Goal: Task Accomplishment & Management: Complete application form

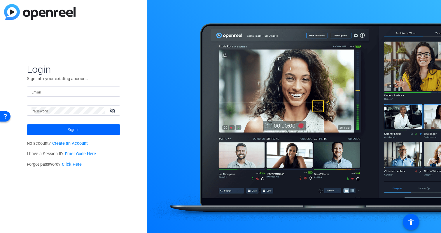
click at [54, 92] on input "Email" at bounding box center [73, 91] width 84 height 7
type input "[EMAIL_ADDRESS][DOMAIN_NAME]"
click at [27, 124] on button "Sign in" at bounding box center [73, 129] width 93 height 10
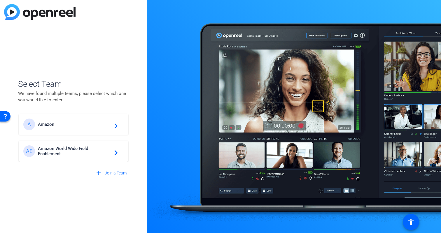
click at [55, 150] on span "Amazon World Wide Field Enablement" at bounding box center [74, 151] width 73 height 10
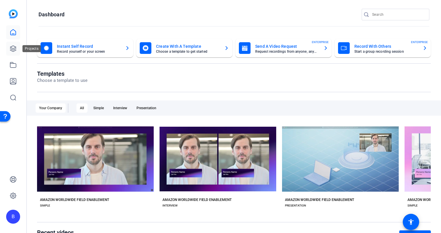
click at [16, 50] on icon at bounding box center [13, 48] width 7 height 7
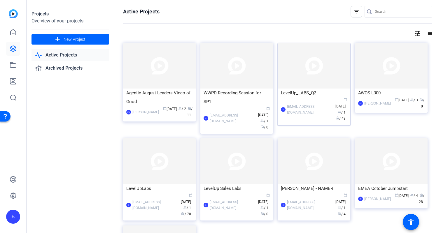
click at [290, 70] on img at bounding box center [313, 66] width 73 height 46
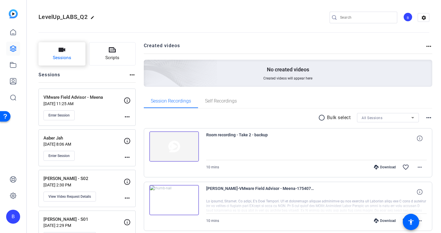
click at [62, 53] on button "Sessions" at bounding box center [61, 53] width 47 height 23
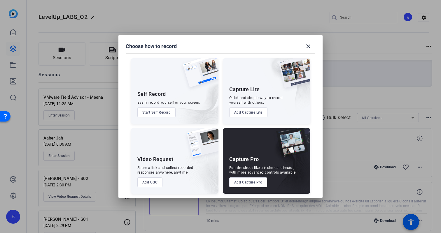
click at [243, 115] on button "Add Capture Lite" at bounding box center [248, 113] width 38 height 10
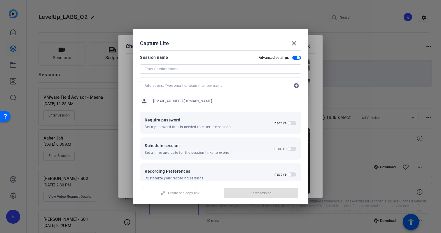
click at [181, 69] on input at bounding box center [221, 69] width 152 height 7
click at [209, 69] on input at bounding box center [221, 69] width 152 height 7
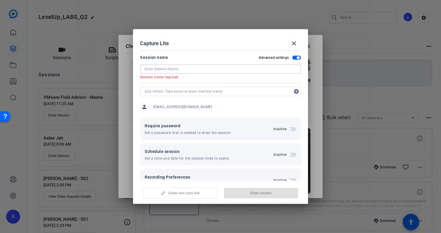
click at [180, 70] on input at bounding box center [221, 69] width 152 height 7
paste input "Mainframe Sale Stage"
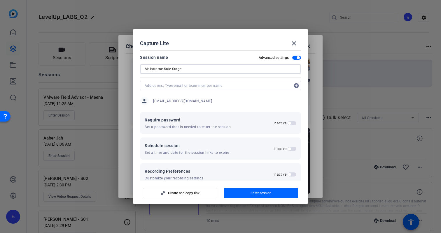
type input "Mainframe Sale Stage"
click at [177, 84] on input "text" at bounding box center [218, 85] width 146 height 7
type input "z"
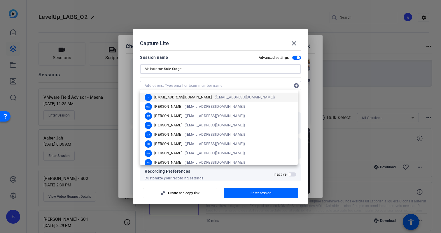
click at [214, 71] on input "Mainframe Sale Stage" at bounding box center [221, 69] width 152 height 7
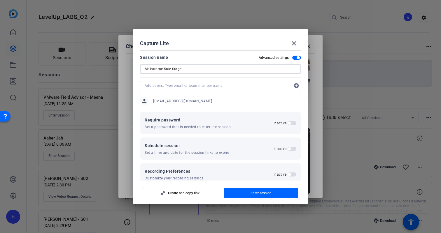
type input "Mainframe Sale Stage"
click at [226, 57] on div "Session name Advanced settings" at bounding box center [220, 57] width 161 height 7
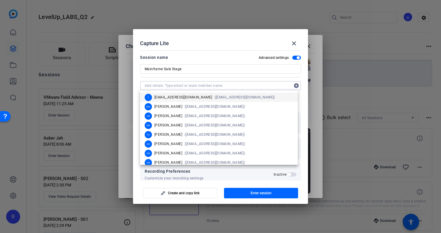
click at [191, 86] on input "text" at bounding box center [218, 85] width 146 height 7
paste input "zanettes@amazon.com"
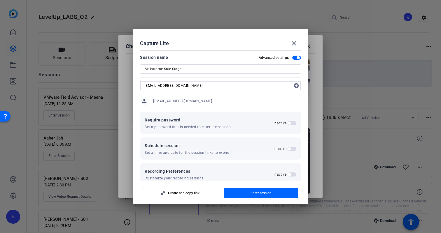
type input "zanettes@amazon.com"
click at [291, 85] on mat-icon "add_circle" at bounding box center [295, 85] width 9 height 9
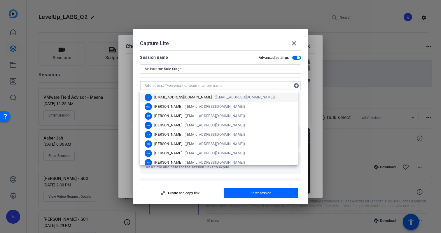
click at [211, 56] on div "Session name Advanced settings" at bounding box center [220, 57] width 161 height 7
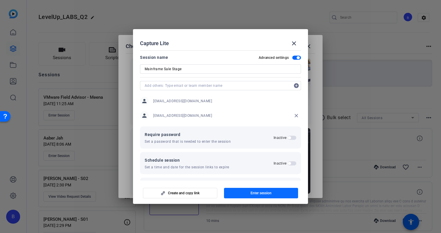
click at [260, 194] on span "Enter session" at bounding box center [260, 193] width 21 height 5
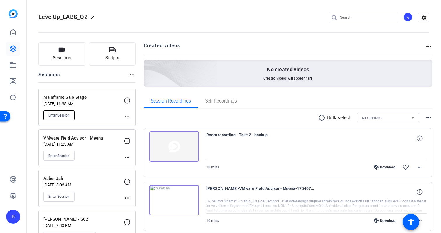
click at [61, 113] on span "Enter Session" at bounding box center [58, 115] width 21 height 5
click at [128, 116] on mat-icon "more_horiz" at bounding box center [127, 116] width 7 height 7
click at [134, 124] on span "Edit Session" at bounding box center [141, 125] width 27 height 7
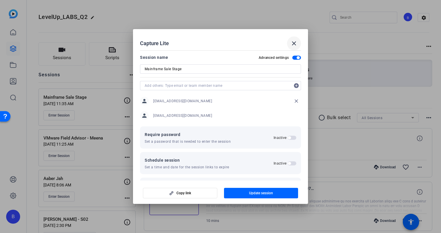
click at [291, 44] on mat-icon "close" at bounding box center [293, 43] width 7 height 7
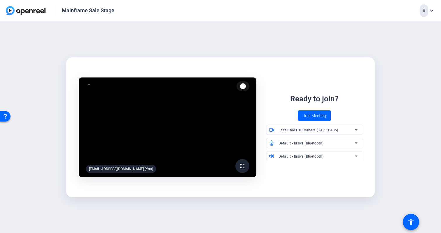
click at [35, 10] on img at bounding box center [26, 10] width 40 height 9
click at [27, 11] on img at bounding box center [26, 10] width 40 height 9
click at [319, 115] on span "Join Meeting" at bounding box center [314, 116] width 23 height 6
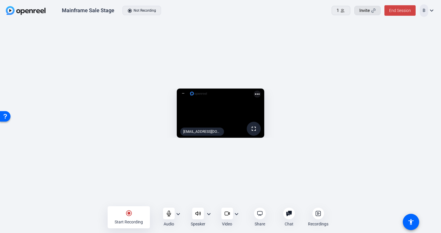
click at [367, 11] on span "Invite" at bounding box center [364, 10] width 10 height 7
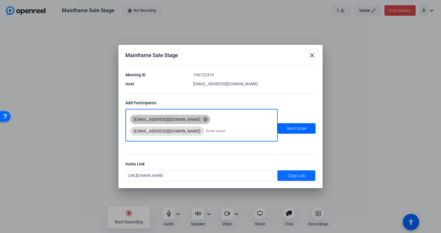
click at [300, 174] on span "Copy Link" at bounding box center [295, 176] width 17 height 6
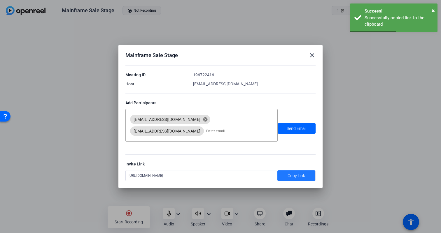
click at [313, 57] on mat-icon "close" at bounding box center [311, 55] width 7 height 7
